Goal: Transaction & Acquisition: Purchase product/service

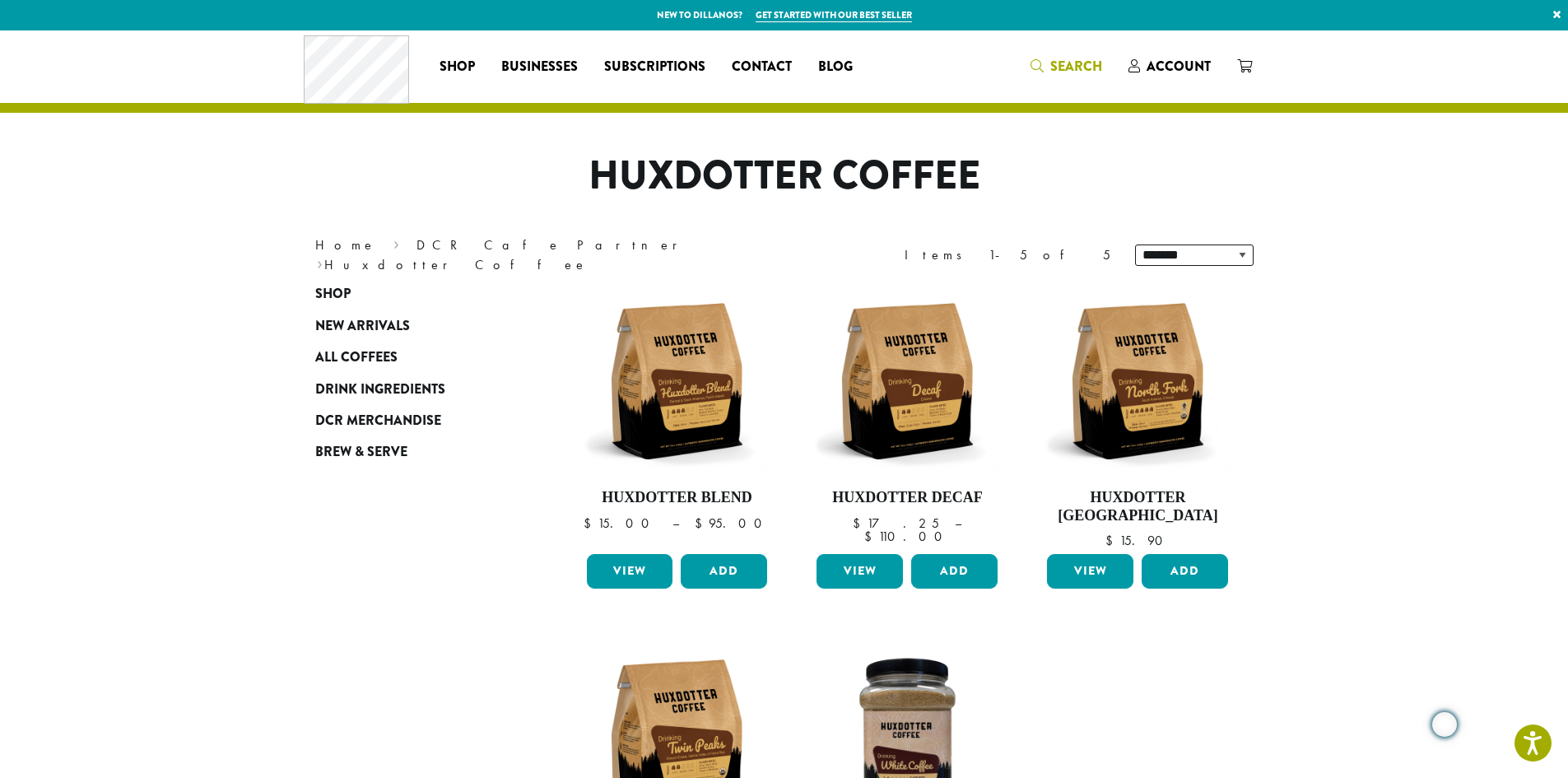
click at [1051, 75] on span "Search" at bounding box center [1076, 66] width 52 height 19
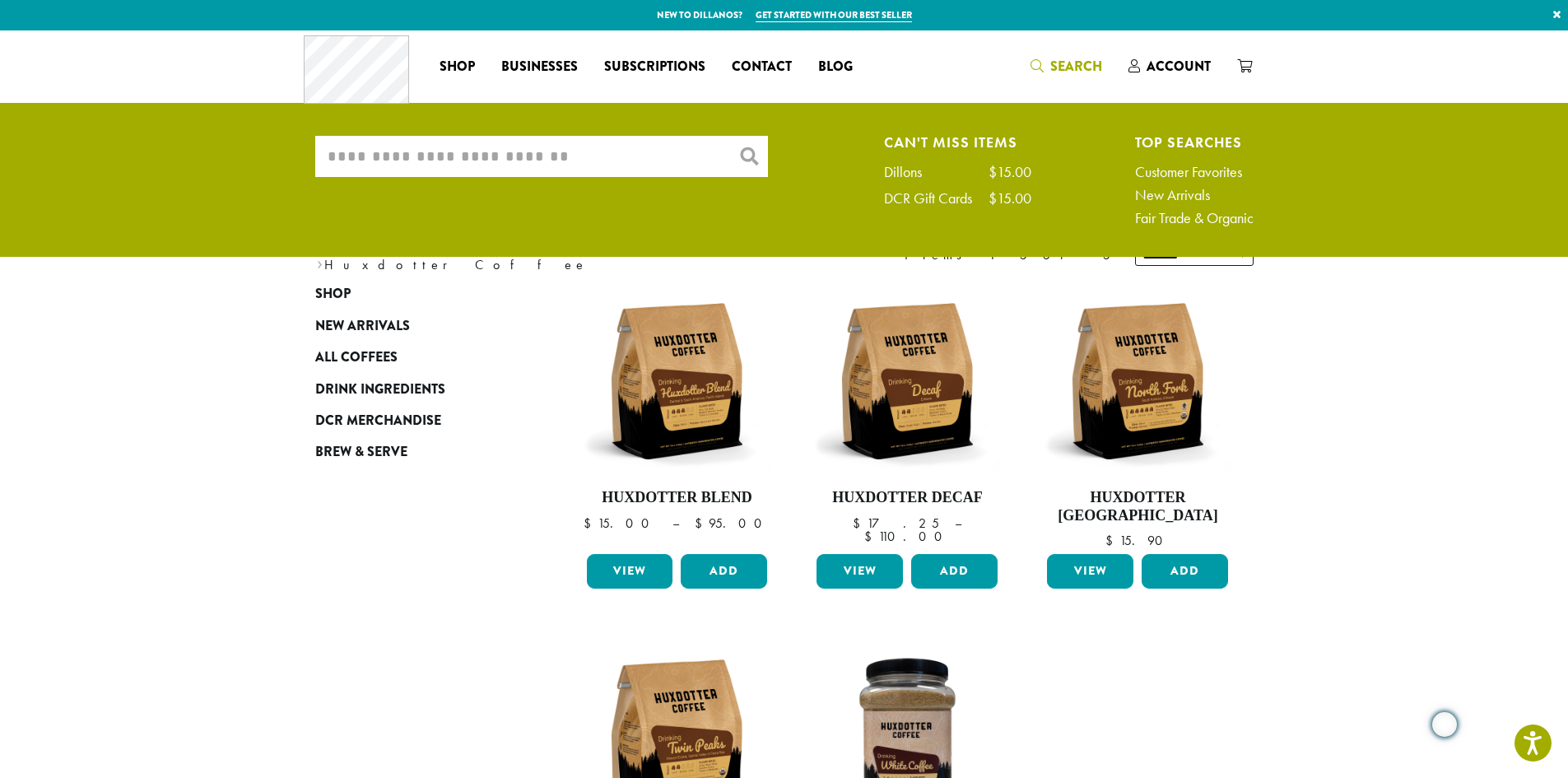
click at [410, 153] on input "What are you searching for?" at bounding box center [541, 156] width 453 height 41
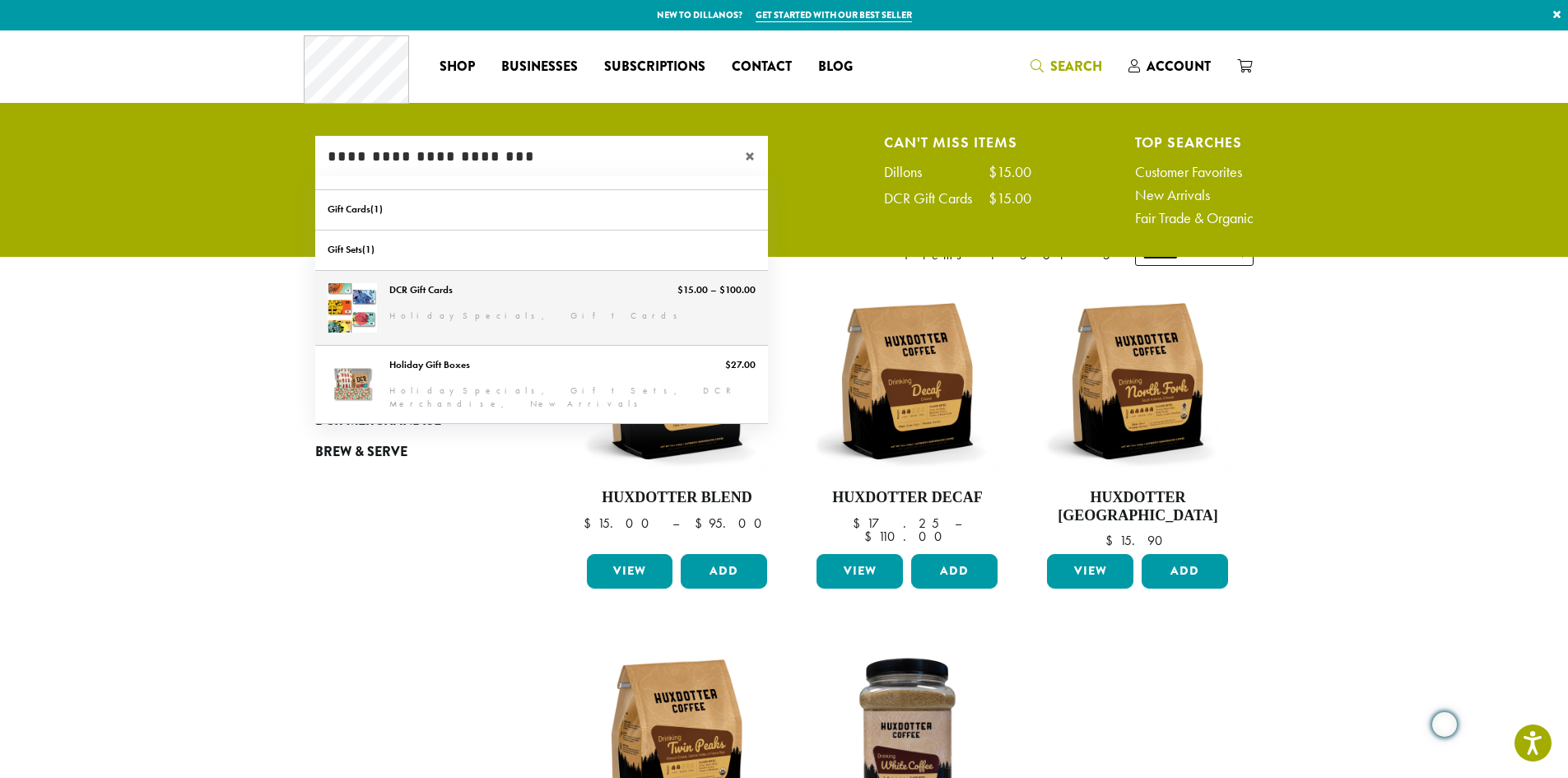
type input "**********"
click at [403, 304] on link "DCR Gift Cards" at bounding box center [541, 308] width 453 height 74
